Goal: Find specific page/section: Find specific page/section

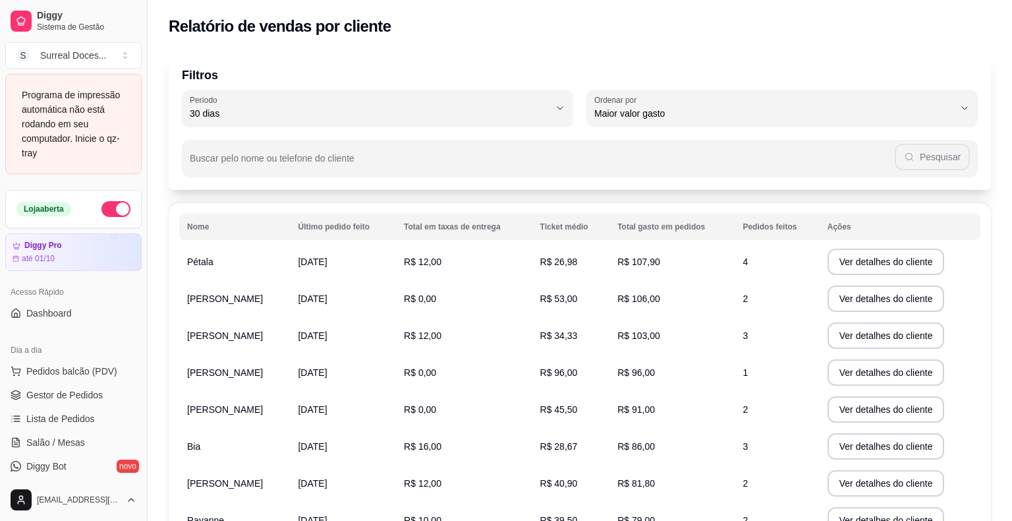
select select "30"
select select "HIGHEST_TOTAL_SPENT_WITH_ORDERS"
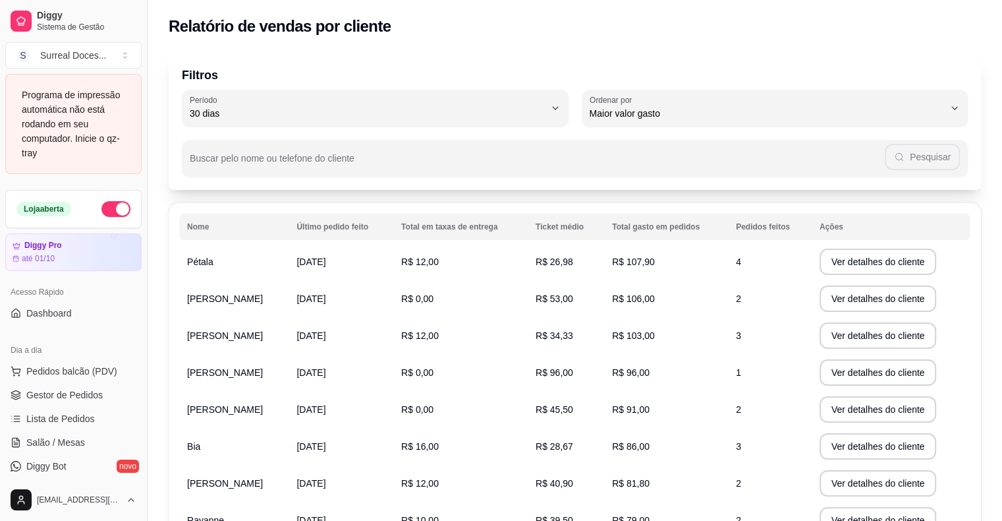
scroll to position [228, 0]
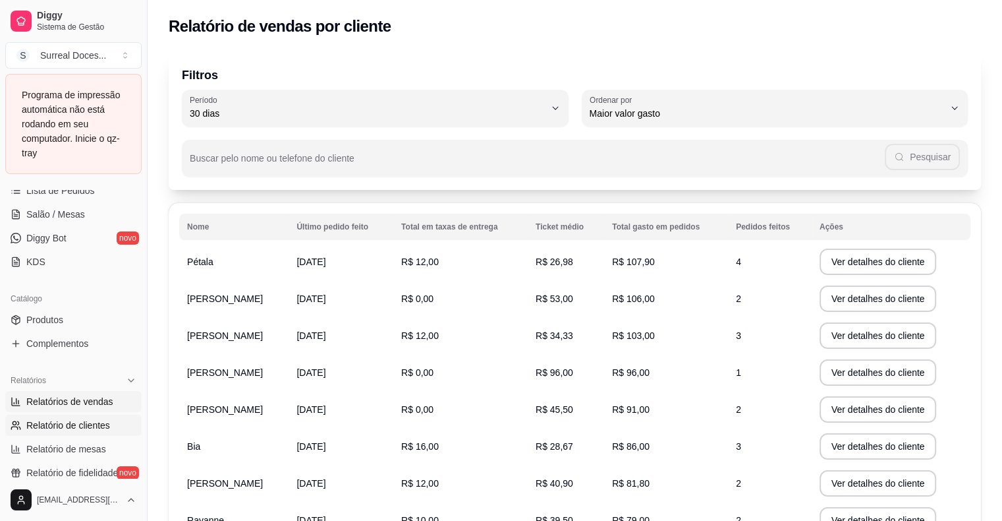
click at [78, 404] on span "Relatórios de vendas" at bounding box center [69, 401] width 87 height 13
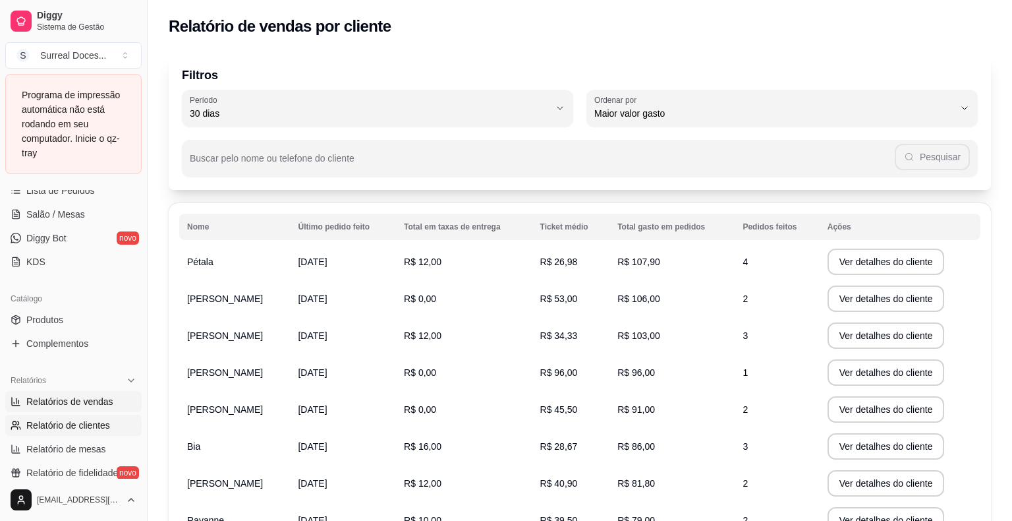
select select "ALL"
select select "0"
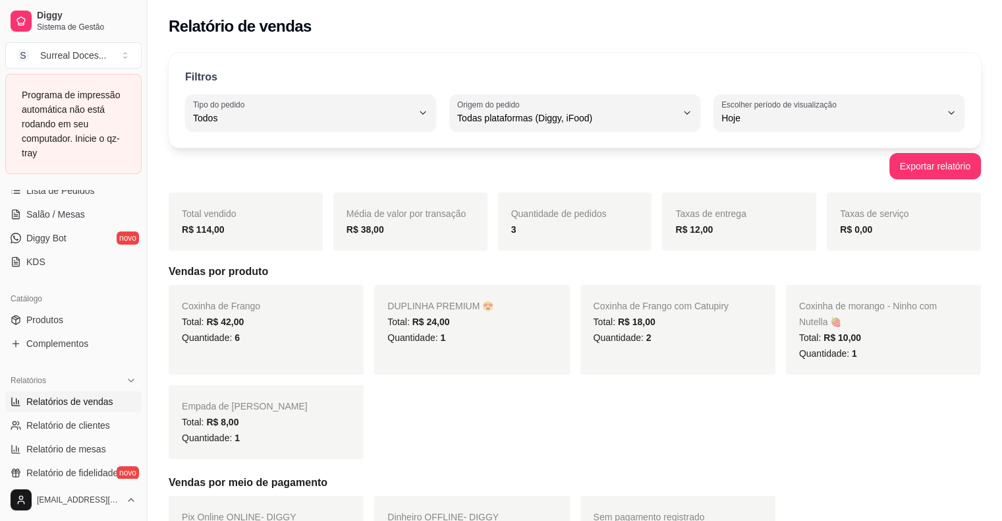
click at [78, 404] on span "Relatórios de vendas" at bounding box center [69, 401] width 87 height 13
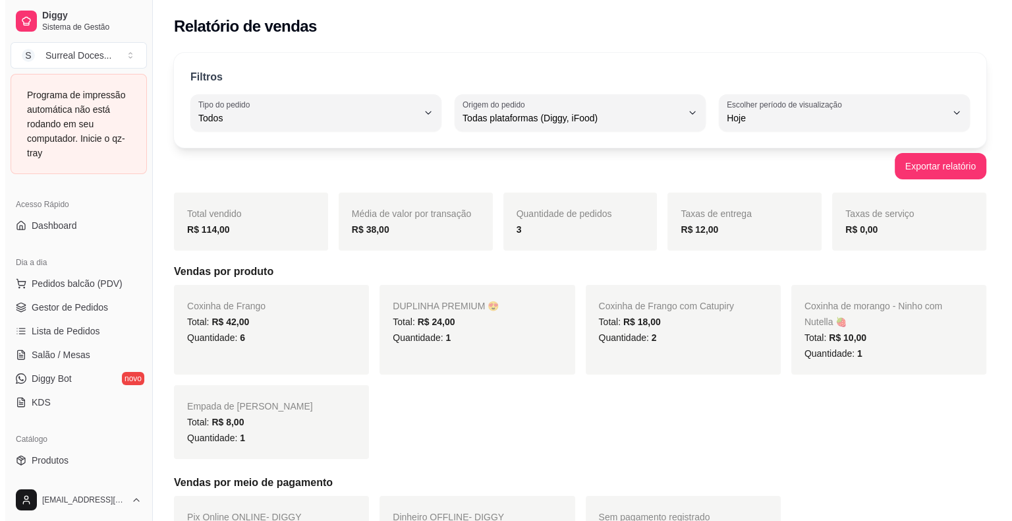
scroll to position [61, 0]
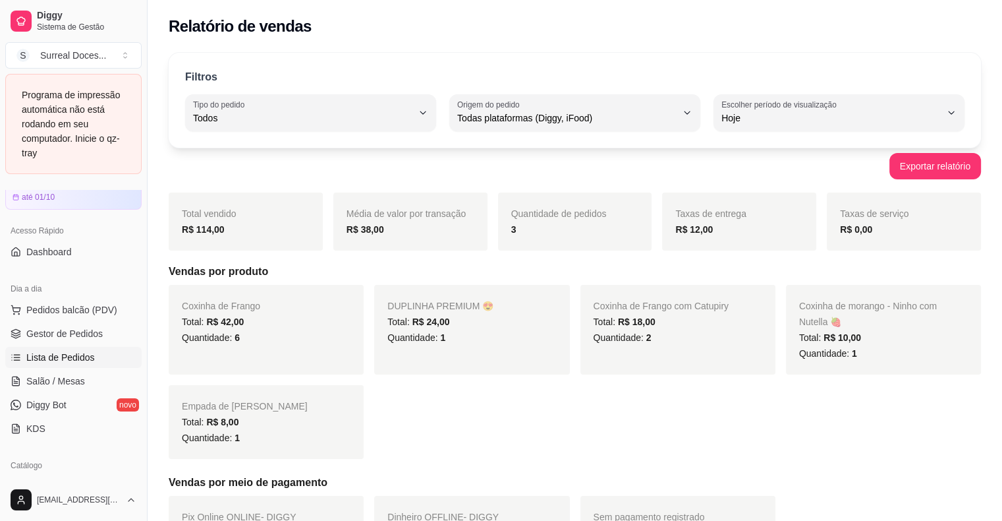
click at [90, 357] on span "Lista de Pedidos" at bounding box center [60, 357] width 69 height 13
